Goal: Task Accomplishment & Management: Use online tool/utility

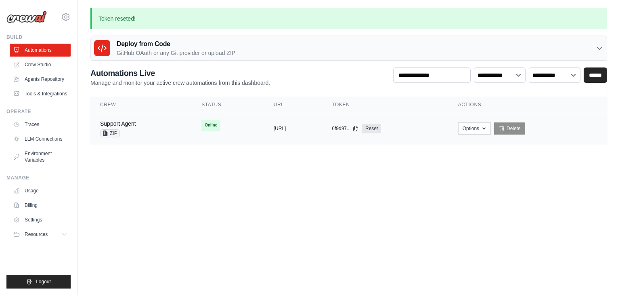
click at [202, 123] on span "Online" at bounding box center [211, 125] width 19 height 11
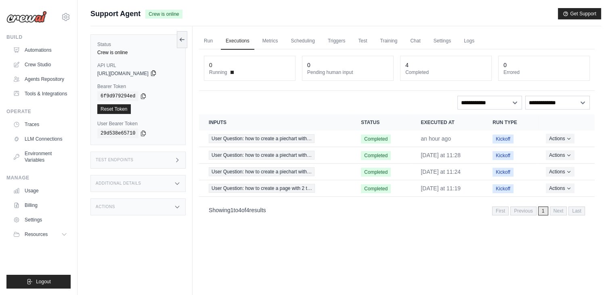
click at [155, 71] on icon at bounding box center [153, 73] width 4 height 5
click at [141, 95] on icon at bounding box center [143, 95] width 6 height 6
click at [141, 131] on icon at bounding box center [143, 133] width 6 height 6
click at [145, 160] on div "Test Endpoints" at bounding box center [137, 159] width 95 height 17
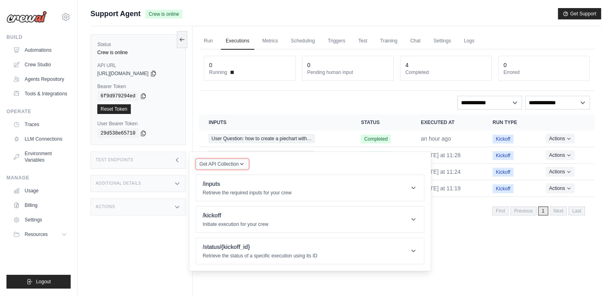
click at [241, 161] on icon "button" at bounding box center [242, 164] width 6 height 6
click at [287, 191] on p "Retrieve the required inputs for your crew" at bounding box center [247, 192] width 89 height 6
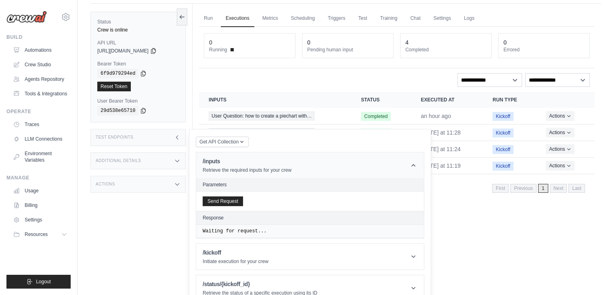
scroll to position [35, 0]
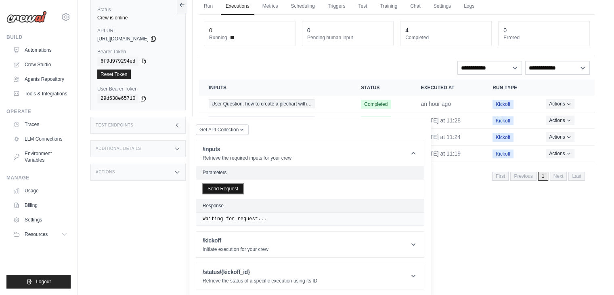
click at [231, 186] on button "Send Request" at bounding box center [223, 189] width 40 height 10
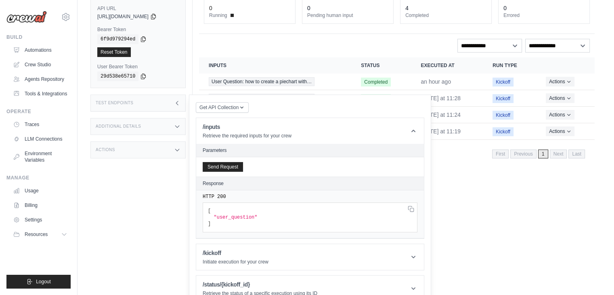
scroll to position [69, 0]
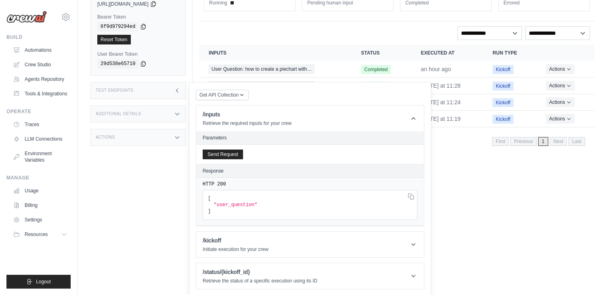
click at [239, 203] on span ""user_question"" at bounding box center [236, 205] width 44 height 6
click at [246, 213] on pre "[ "user_question" ]" at bounding box center [310, 205] width 215 height 30
click at [410, 193] on icon at bounding box center [410, 195] width 4 height 4
click at [410, 117] on icon at bounding box center [414, 118] width 8 height 8
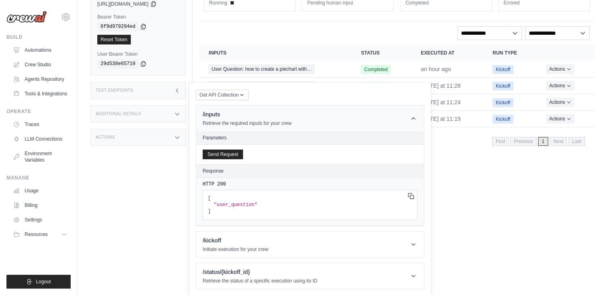
scroll to position [34, 0]
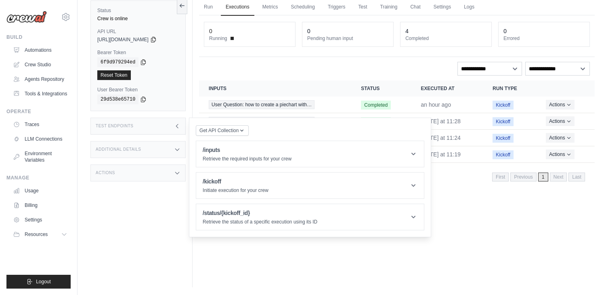
click at [498, 233] on div "Run Executions Metrics Scheduling Triggers Test Training Chat Settings Logs 0 R…" at bounding box center [397, 139] width 409 height 295
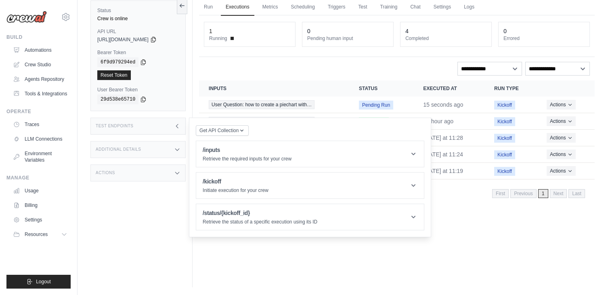
scroll to position [0, 0]
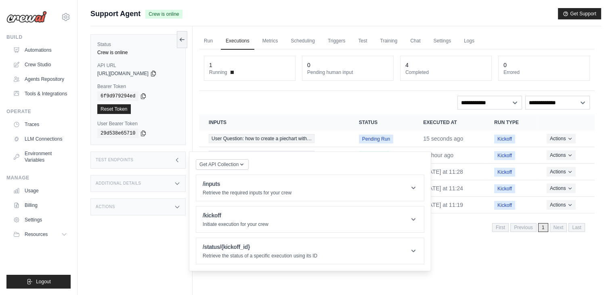
click at [576, 58] on div "0 Errored" at bounding box center [544, 68] width 91 height 24
click at [601, 60] on div "Submit a support request Describe your issue or question * Please be specific a…" at bounding box center [346, 164] width 537 height 313
drag, startPoint x: 418, startPoint y: 138, endPoint x: 470, endPoint y: 134, distance: 52.2
click at [470, 134] on td "15 seconds ago" at bounding box center [449, 138] width 71 height 17
click at [161, 159] on div "Test Endpoints" at bounding box center [137, 159] width 95 height 17
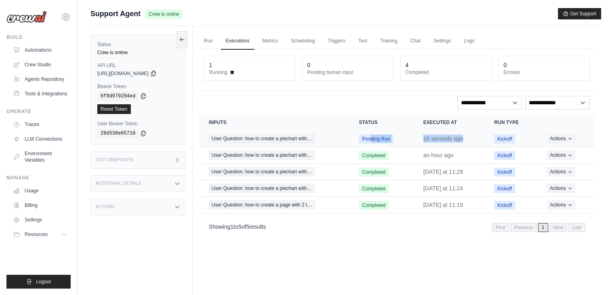
drag, startPoint x: 355, startPoint y: 138, endPoint x: 464, endPoint y: 139, distance: 109.9
click at [464, 139] on tr "User Question: how to create a piechart with… Pending Run 15 seconds ago Kickof…" at bounding box center [397, 138] width 396 height 17
click at [499, 17] on div "Support Agent Crew is online Get Support" at bounding box center [345, 13] width 511 height 11
drag, startPoint x: 360, startPoint y: 138, endPoint x: 385, endPoint y: 138, distance: 24.6
click at [368, 257] on div "Run Executions Metrics Scheduling Triggers Test Training Chat Settings Logs 0 R…" at bounding box center [397, 173] width 409 height 295
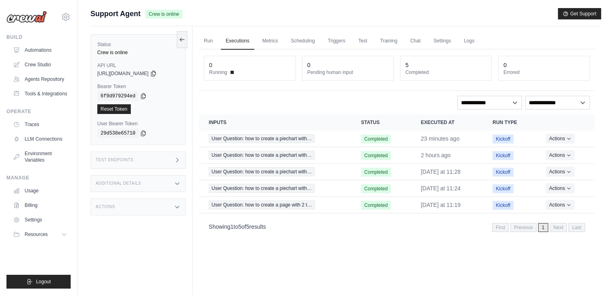
click at [352, 96] on div "**********" at bounding box center [397, 103] width 386 height 14
